Goal: Complete application form

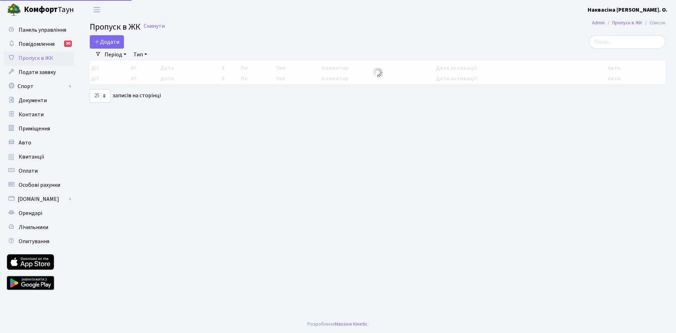
select select "25"
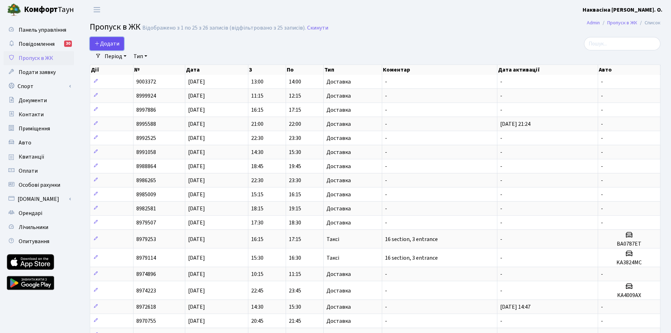
click at [111, 43] on span "Додати" at bounding box center [106, 44] width 25 height 8
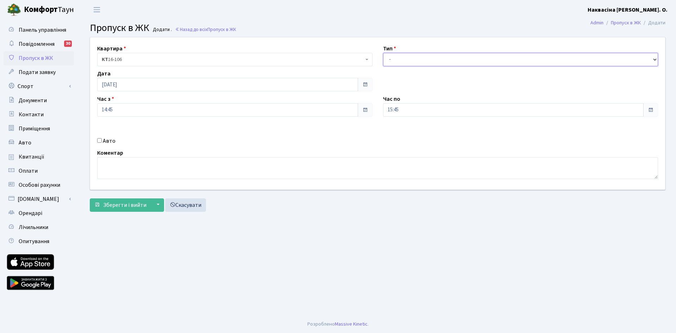
click at [397, 62] on select "- Доставка Таксі Гості Сервіс" at bounding box center [520, 59] width 275 height 13
select select "1"
click at [383, 53] on select "- Доставка Таксі Гості Сервіс" at bounding box center [520, 59] width 275 height 13
click at [107, 201] on span "Зберегти і вийти" at bounding box center [124, 205] width 43 height 8
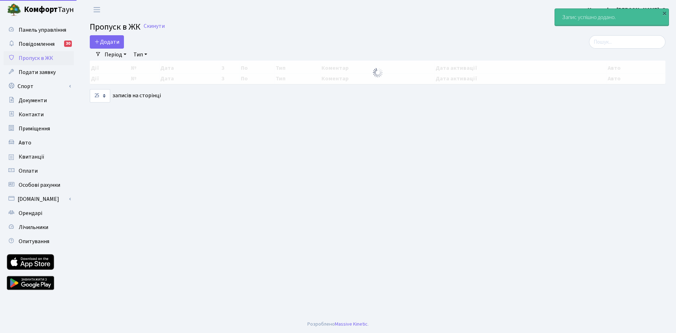
select select "25"
